Goal: Find specific page/section: Find specific page/section

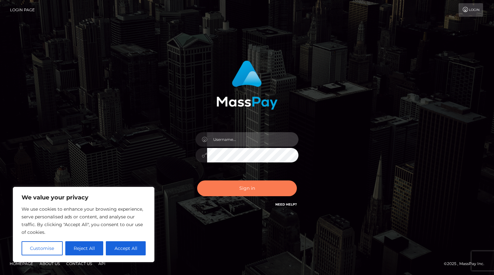
type input "Shany.Luminary"
click at [258, 187] on button "Sign in" at bounding box center [247, 188] width 100 height 16
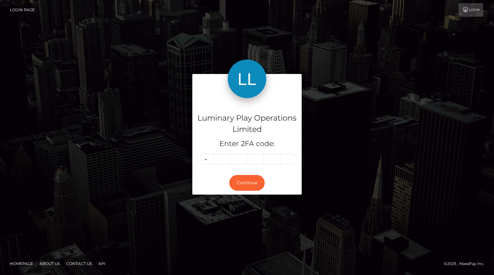
type input "2"
type input "1"
type input "2"
type input "4"
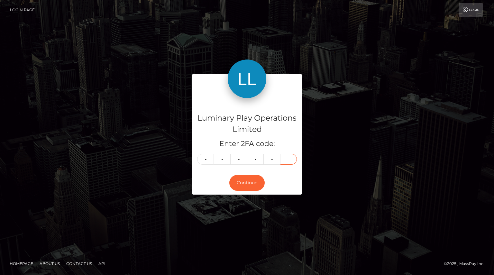
type input "1"
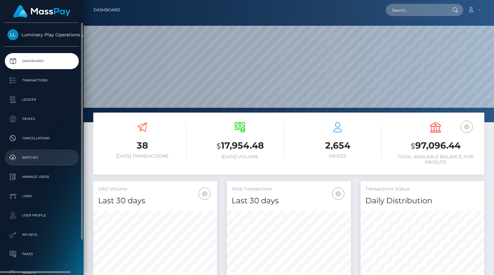
scroll to position [114, 124]
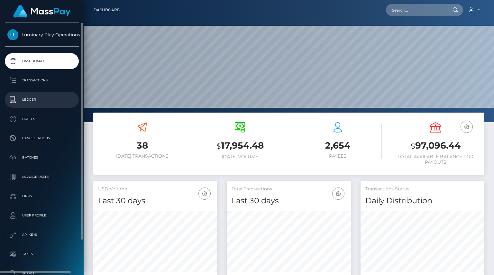
click at [30, 102] on p "Ledger" at bounding box center [41, 100] width 69 height 10
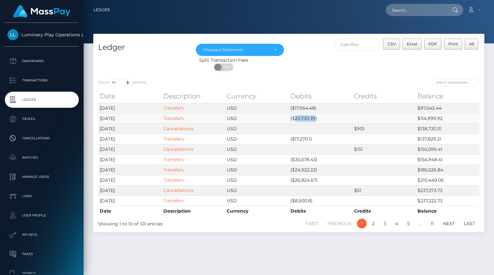
drag, startPoint x: 295, startPoint y: 119, endPoint x: 315, endPoint y: 117, distance: 19.7
click at [315, 117] on td "($23,730.39)" at bounding box center [321, 118] width 64 height 10
copy td "23,730.39"
drag, startPoint x: 295, startPoint y: 108, endPoint x: 313, endPoint y: 106, distance: 18.8
click at [313, 106] on td "($17,954.48)" at bounding box center [321, 108] width 64 height 10
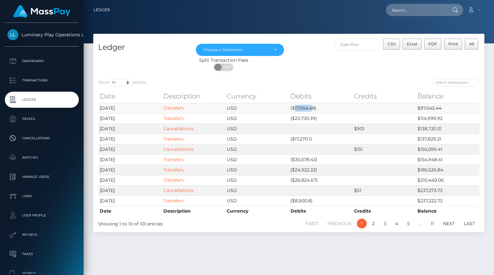
copy td "17,954.4"
